Goal: Information Seeking & Learning: Learn about a topic

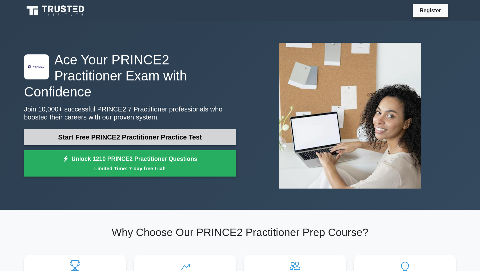
click at [94, 129] on link "Start Free PRINCE2 Practitioner Practice Test" at bounding box center [130, 137] width 212 height 16
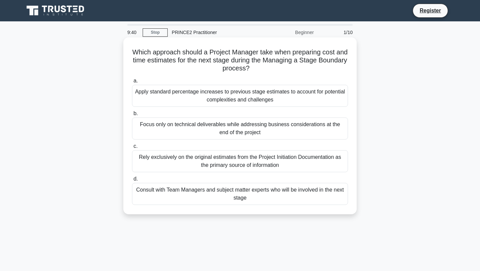
click at [167, 201] on div "Consult with Team Managers and subject matter experts who will be involved in t…" at bounding box center [240, 194] width 216 height 22
click at [132, 181] on input "d. Consult with Team Managers and subject matter experts who will be involved i…" at bounding box center [132, 179] width 0 height 4
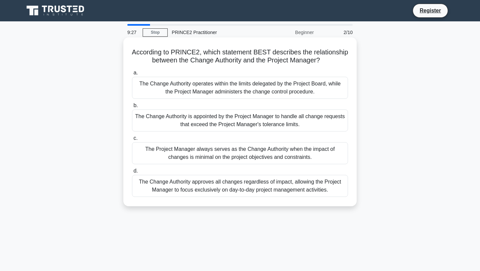
click at [196, 156] on div "The Project Manager always serves as the Change Authority when the impact of ch…" at bounding box center [240, 153] width 216 height 22
click at [132, 140] on input "c. The Project Manager always serves as the Change Authority when the impact of…" at bounding box center [132, 138] width 0 height 4
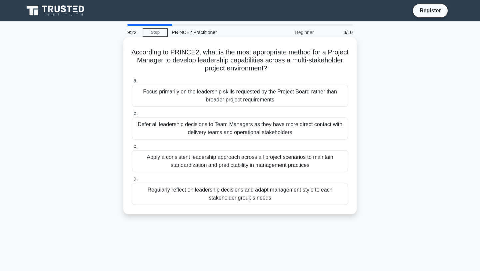
click at [185, 132] on div "Defer all leadership decisions to Team Managers as they have more direct contac…" at bounding box center [240, 128] width 216 height 22
click at [132, 116] on input "b. Defer all leadership decisions to Team Managers as they have more direct con…" at bounding box center [132, 113] width 0 height 4
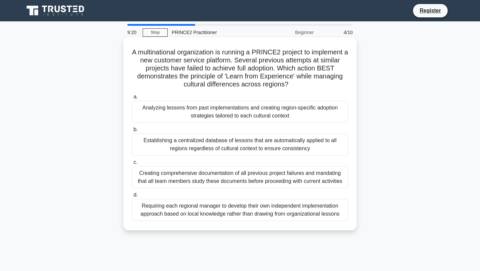
click at [189, 116] on div "Analyzing lessons from past implementations and creating region-specific adopti…" at bounding box center [240, 112] width 216 height 22
click at [132, 99] on input "a. Analyzing lessons from past implementations and creating region-specific ado…" at bounding box center [132, 97] width 0 height 4
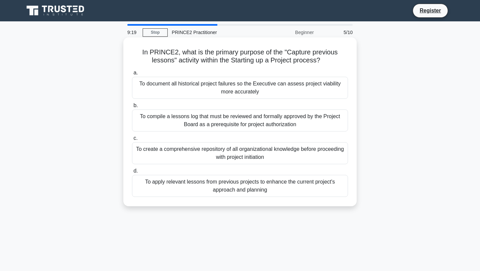
click at [193, 97] on div "To document all historical project failures so the Executive can assess project…" at bounding box center [240, 88] width 216 height 22
click at [132, 75] on input "a. To document all historical project failures so the Executive can assess proj…" at bounding box center [132, 73] width 0 height 4
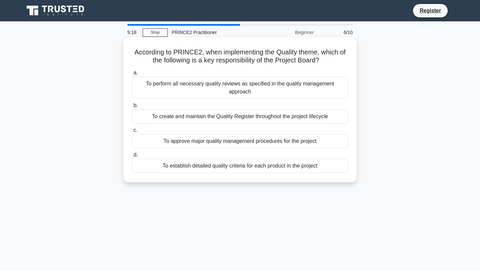
click at [205, 131] on label "c. To approve major quality management procedures for the project" at bounding box center [240, 137] width 216 height 22
click at [132, 131] on input "c. To approve major quality management procedures for the project" at bounding box center [132, 130] width 0 height 4
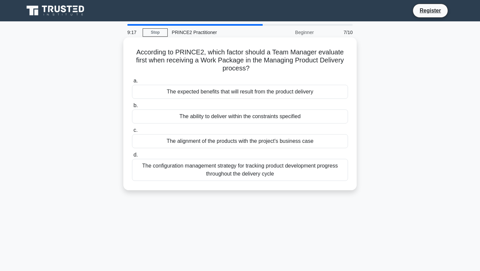
click at [211, 93] on div "The expected benefits that will result from the product delivery" at bounding box center [240, 92] width 216 height 14
click at [132, 83] on input "a. The expected benefits that will result from the product delivery" at bounding box center [132, 81] width 0 height 4
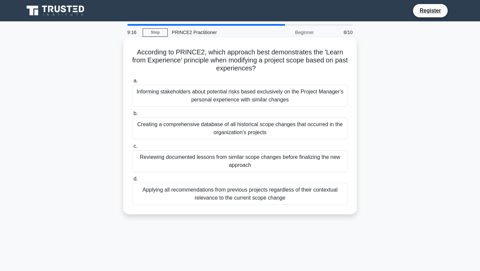
click at [220, 132] on div "Creating a comprehensive database of all historical scope changes that occurred…" at bounding box center [240, 128] width 216 height 22
click at [132, 116] on input "b. Creating a comprehensive database of all historical scope changes that occur…" at bounding box center [132, 113] width 0 height 4
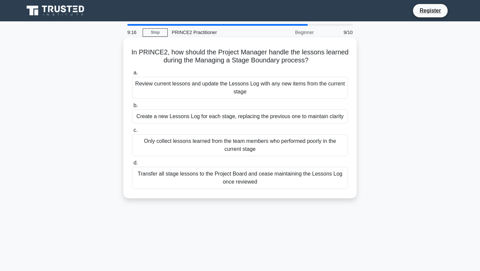
click at [237, 151] on div "Only collect lessons learned from the team members who performed poorly in the …" at bounding box center [240, 145] width 216 height 22
click at [132, 132] on input "c. Only collect lessons learned from the team members who performed poorly in t…" at bounding box center [132, 130] width 0 height 4
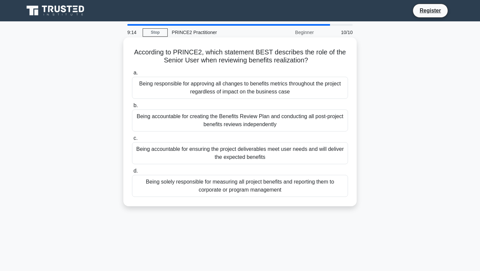
click at [262, 115] on div "Being accountable for creating the Benefits Review Plan and conducting all post…" at bounding box center [240, 120] width 216 height 22
click at [132, 108] on input "b. Being accountable for creating the Benefits Review Plan and conducting all p…" at bounding box center [132, 105] width 0 height 4
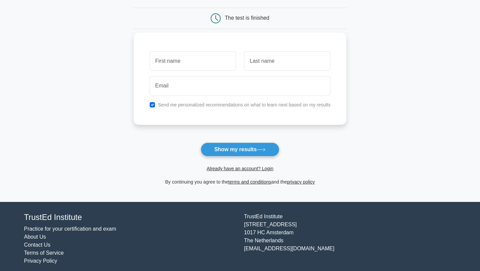
scroll to position [60, 0]
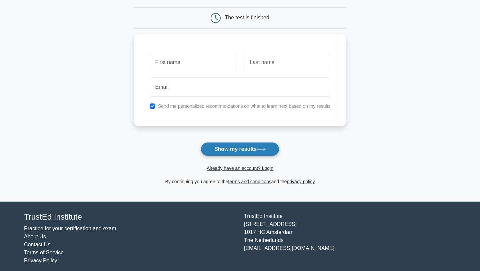
click at [245, 143] on button "Show my results" at bounding box center [240, 149] width 79 height 14
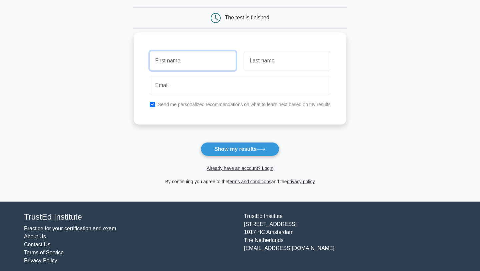
click at [213, 55] on input "text" at bounding box center [193, 60] width 86 height 19
type input "Zana"
click at [269, 63] on input "text" at bounding box center [287, 60] width 86 height 19
type input "Ndlovu"
click at [150, 102] on input "checkbox" at bounding box center [152, 104] width 5 height 5
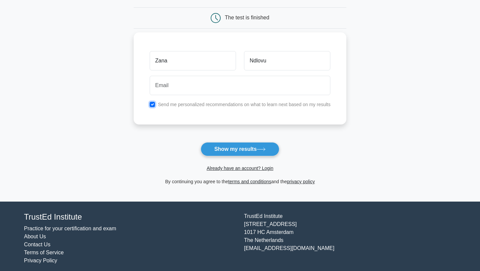
checkbox input "false"
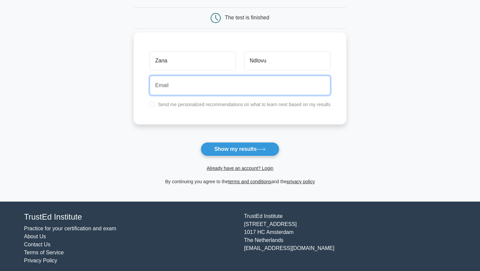
click at [180, 85] on input "email" at bounding box center [240, 85] width 181 height 19
type input "zanandlovu740@gmail.com"
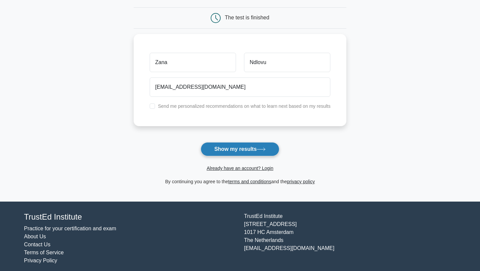
click at [224, 145] on button "Show my results" at bounding box center [240, 149] width 79 height 14
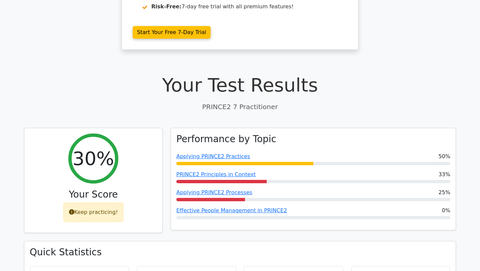
scroll to position [150, 0]
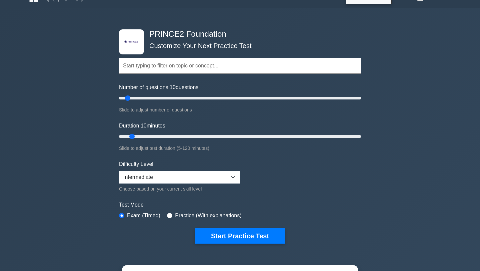
scroll to position [14, 0]
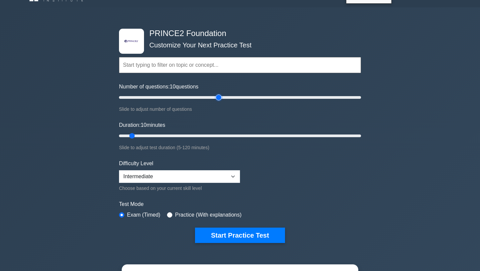
click at [220, 94] on input "Number of questions: 10 questions" at bounding box center [240, 97] width 242 height 8
type input "60"
click at [188, 94] on input "Number of questions: 85 questions" at bounding box center [240, 97] width 242 height 8
click at [205, 133] on input "Duration: 10 minutes" at bounding box center [240, 136] width 242 height 8
click at [194, 134] on input "Duration: 45 minutes" at bounding box center [240, 136] width 242 height 8
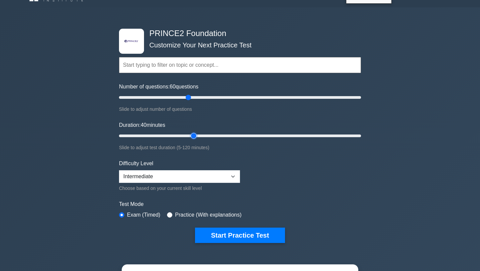
click at [192, 134] on input "Duration: 40 minutes" at bounding box center [240, 136] width 242 height 8
click at [207, 136] on input "Duration: 40 minutes" at bounding box center [240, 136] width 242 height 8
click at [218, 136] on input "Duration: 45 minutes" at bounding box center [240, 136] width 242 height 8
type input "60"
click at [233, 136] on input "Duration: 50 minutes" at bounding box center [240, 136] width 242 height 8
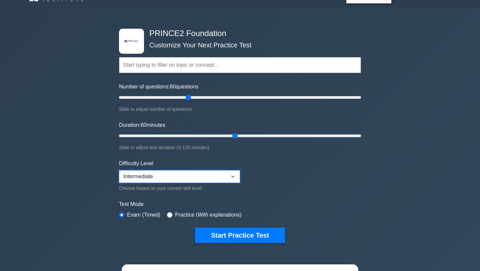
click at [204, 176] on select "Beginner Intermediate Expert" at bounding box center [179, 176] width 121 height 13
select select "beginner"
click at [119, 170] on select "Beginner Intermediate Expert" at bounding box center [179, 176] width 121 height 13
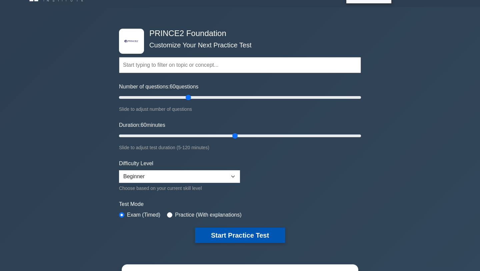
click at [233, 238] on button "Start Practice Test" at bounding box center [240, 234] width 90 height 15
